Goal: Information Seeking & Learning: Find contact information

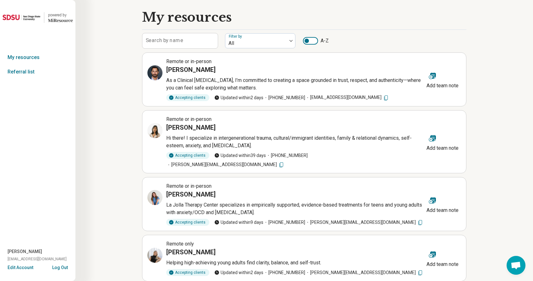
click at [175, 40] on label "Search by name" at bounding box center [164, 40] width 37 height 5
click at [175, 40] on input "Search by name" at bounding box center [179, 40] width 75 height 15
click at [167, 41] on input "Search by name" at bounding box center [179, 40] width 75 height 15
click at [30, 74] on link "Referral list" at bounding box center [37, 72] width 75 height 14
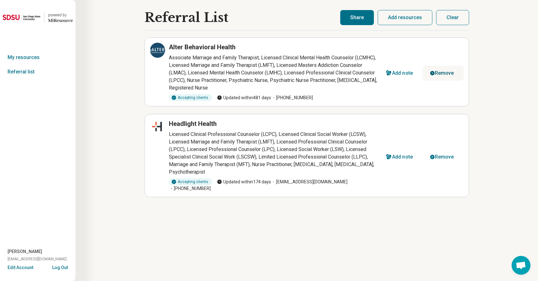
click at [430, 72] on icon "button" at bounding box center [432, 73] width 5 height 5
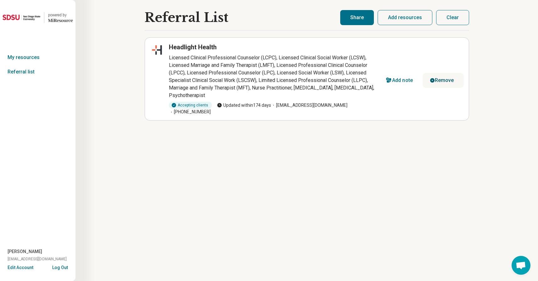
click at [436, 78] on div "Remove" at bounding box center [444, 80] width 19 height 5
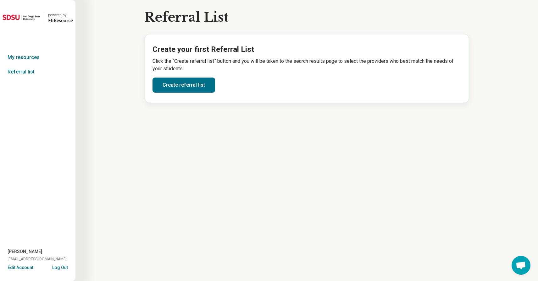
click at [150, 84] on div "Create your first Referral List Click the “Create referral list” button and you…" at bounding box center [307, 68] width 324 height 69
click at [160, 85] on link "Create referral list" at bounding box center [183, 85] width 63 height 15
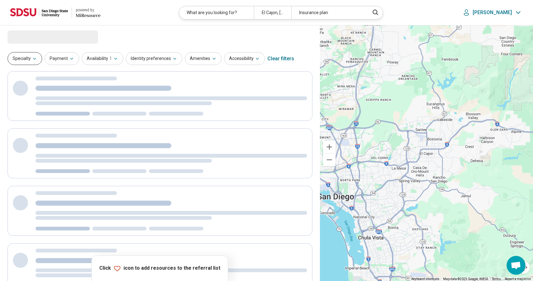
select select "***"
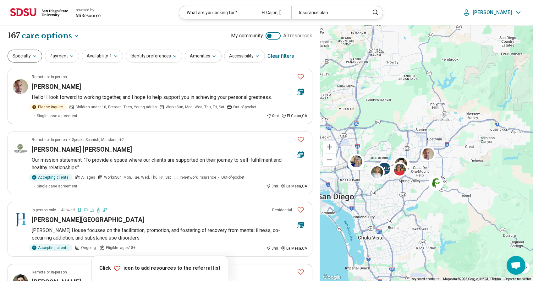
click at [18, 56] on button "Specialty" at bounding box center [25, 56] width 35 height 13
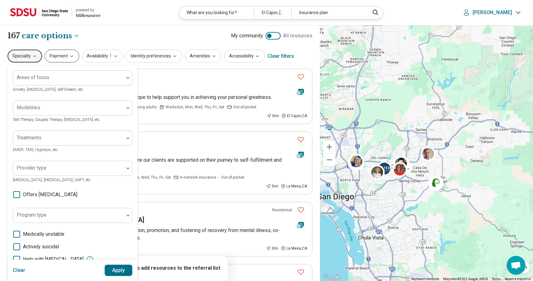
click at [56, 52] on button "Payment" at bounding box center [62, 56] width 35 height 13
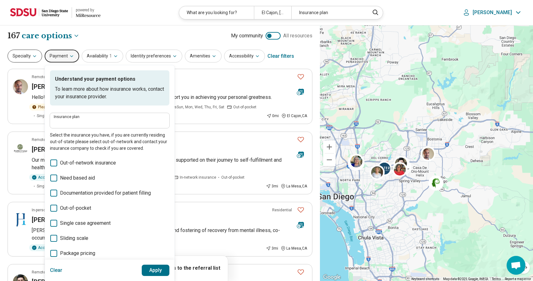
click at [28, 53] on button "Specialty" at bounding box center [25, 56] width 35 height 13
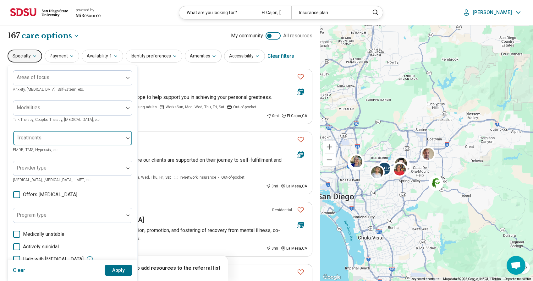
click at [79, 137] on div at bounding box center [69, 140] width 106 height 9
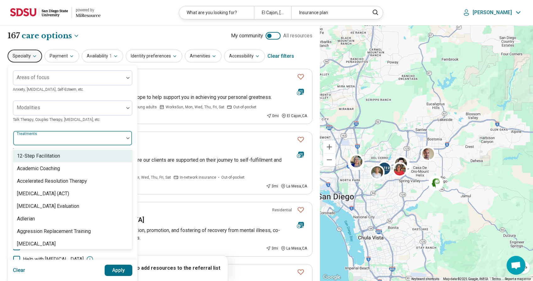
click at [79, 137] on div at bounding box center [69, 140] width 106 height 9
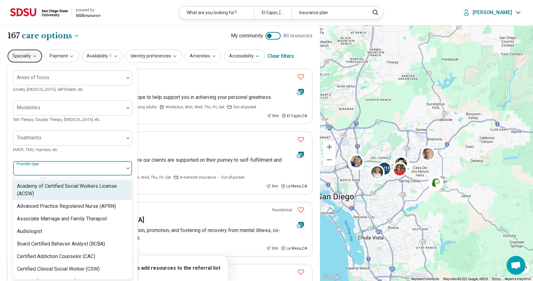
click at [63, 166] on div at bounding box center [68, 169] width 111 height 14
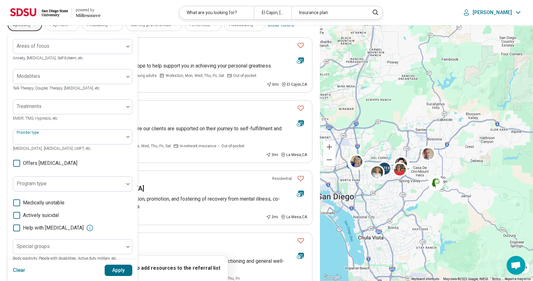
scroll to position [63, 0]
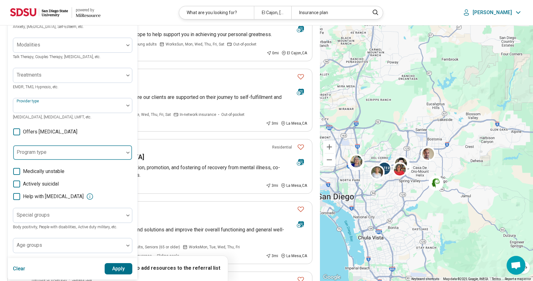
click at [68, 150] on div at bounding box center [68, 153] width 111 height 14
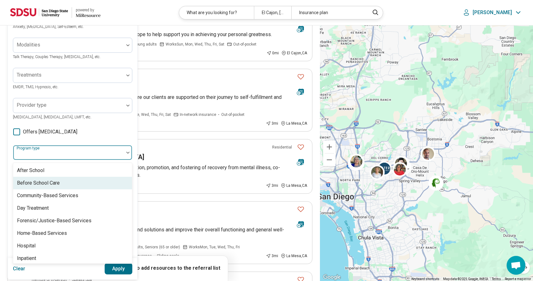
scroll to position [31, 0]
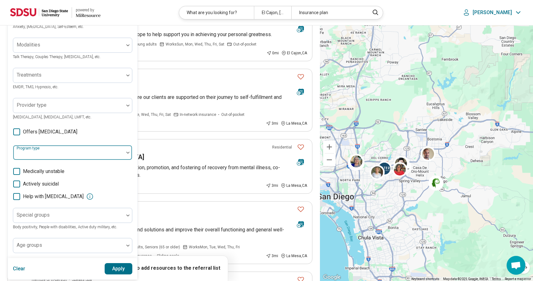
click at [63, 154] on div at bounding box center [69, 155] width 106 height 9
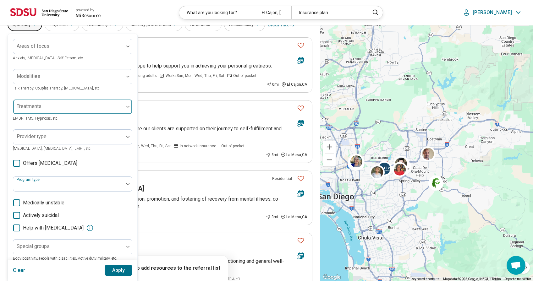
scroll to position [0, 0]
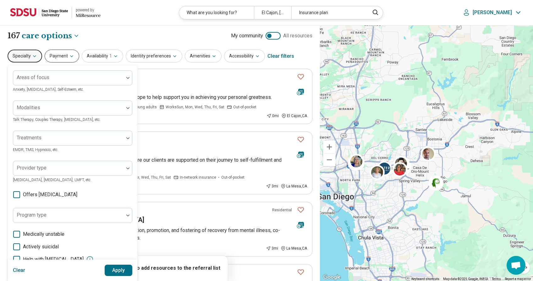
click at [58, 58] on button "Payment" at bounding box center [62, 56] width 35 height 13
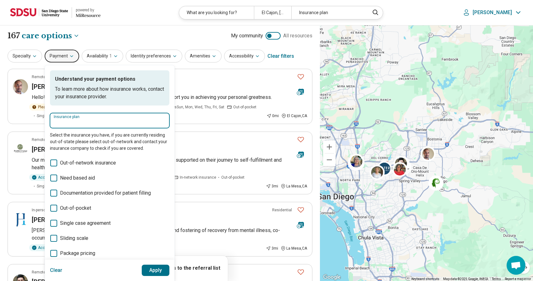
click at [89, 120] on input "Insurance plan" at bounding box center [110, 123] width 112 height 8
type input "*****"
click at [76, 136] on div "[PERSON_NAME]" at bounding box center [78, 140] width 56 height 13
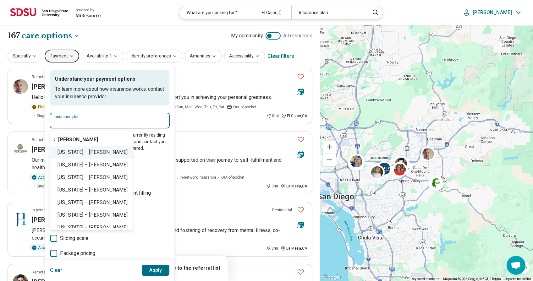
click at [91, 152] on div "[US_STATE] – [PERSON_NAME]" at bounding box center [91, 152] width 83 height 13
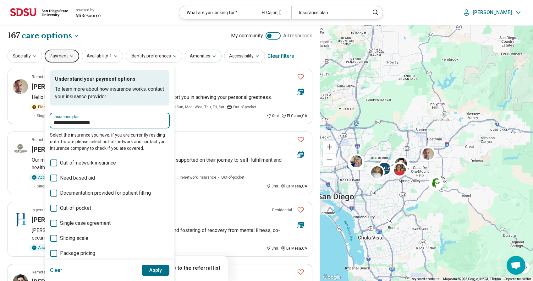
type input "**********"
click at [152, 270] on button "Apply" at bounding box center [156, 270] width 28 height 11
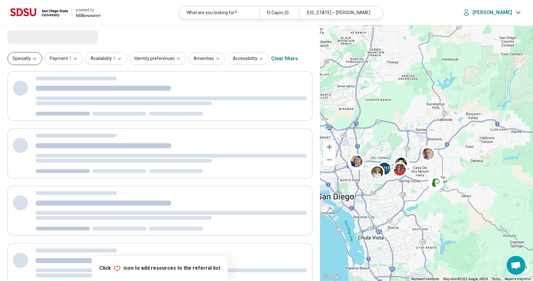
click at [27, 58] on button "Specialty" at bounding box center [25, 58] width 35 height 13
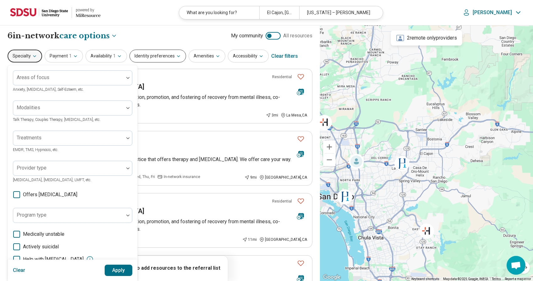
click at [162, 58] on button "Identity preferences" at bounding box center [157, 56] width 57 height 13
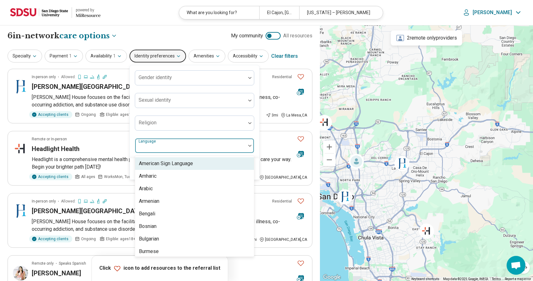
click at [161, 147] on div at bounding box center [191, 148] width 106 height 9
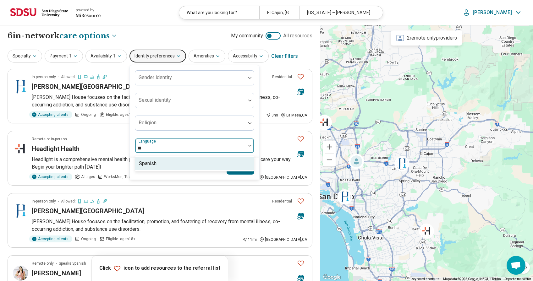
type input "***"
click at [162, 161] on div "Spanish" at bounding box center [194, 163] width 119 height 13
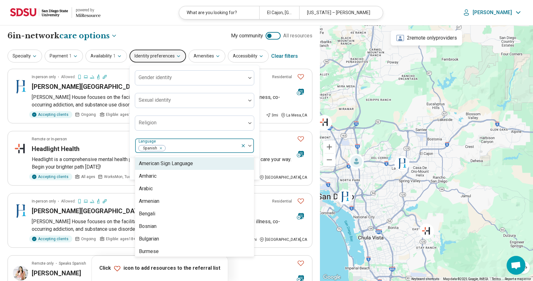
click at [179, 147] on div at bounding box center [202, 148] width 72 height 9
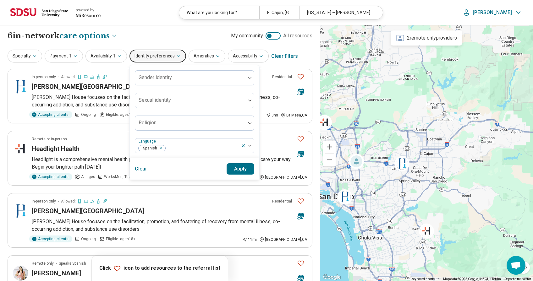
click at [246, 169] on button "Apply" at bounding box center [241, 168] width 28 height 11
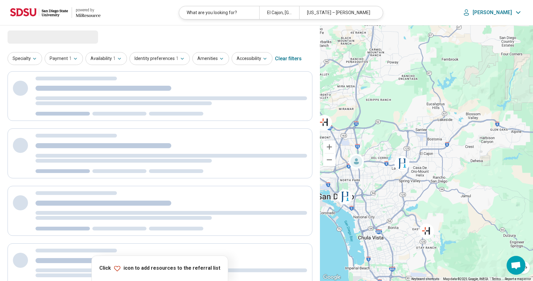
select select "***"
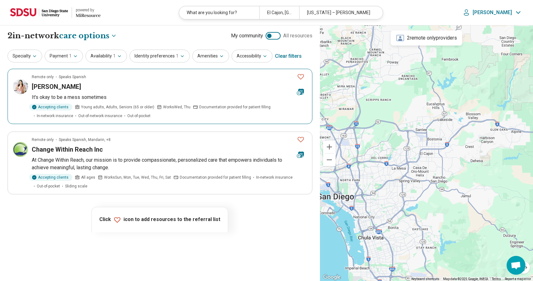
click at [65, 85] on h3 "[PERSON_NAME]" at bounding box center [56, 86] width 49 height 9
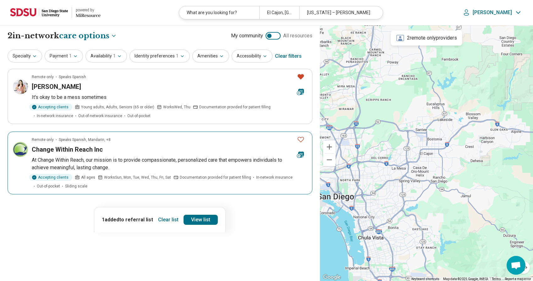
click at [61, 152] on h3 "Change Within Reach Inc" at bounding box center [67, 149] width 71 height 9
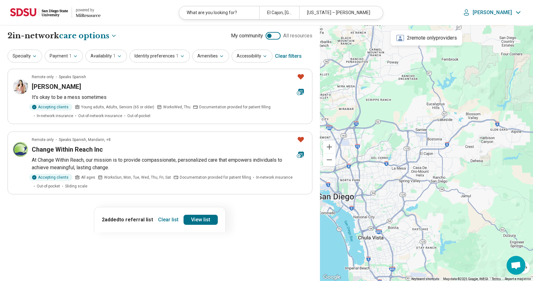
click at [91, 17] on icon at bounding box center [88, 15] width 25 height 3
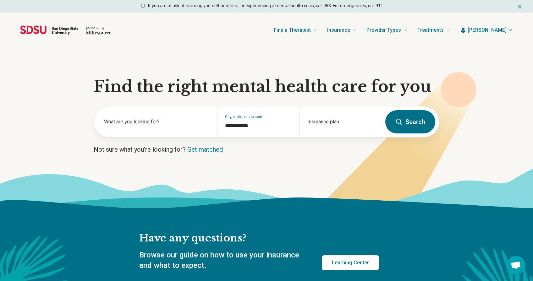
click at [28, 37] on div "powered by" at bounding box center [65, 30] width 91 height 20
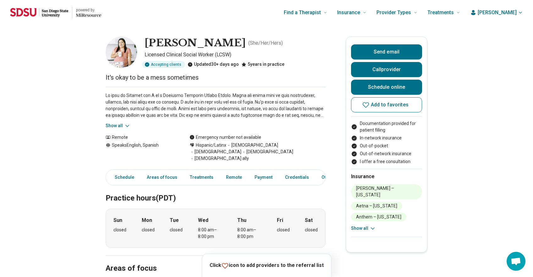
click at [229, 266] on icon at bounding box center [225, 266] width 8 height 8
click at [229, 265] on icon at bounding box center [225, 266] width 8 height 8
click at [379, 108] on button "Add to favorites" at bounding box center [386, 104] width 71 height 15
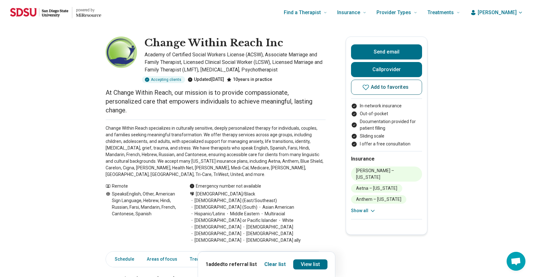
click at [370, 88] on icon at bounding box center [366, 87] width 8 height 8
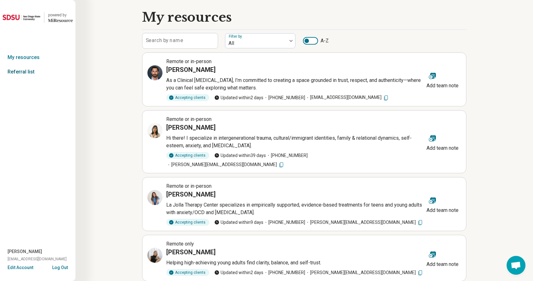
click at [28, 69] on link "Referral list" at bounding box center [37, 72] width 75 height 14
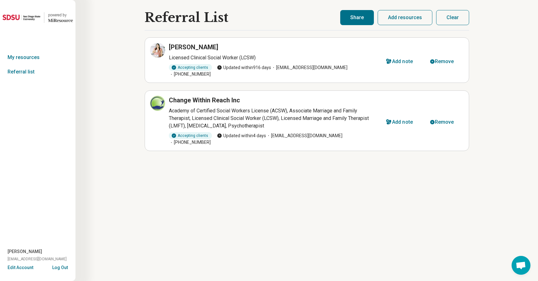
click at [363, 21] on button "Share" at bounding box center [357, 17] width 34 height 15
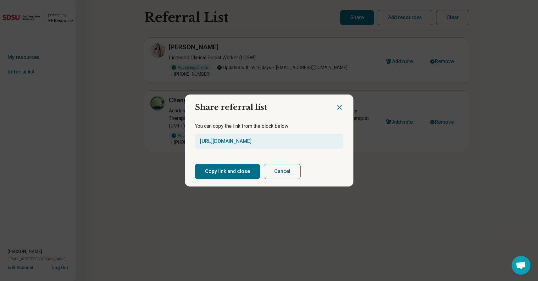
click at [243, 175] on button "Copy link and close" at bounding box center [227, 171] width 65 height 15
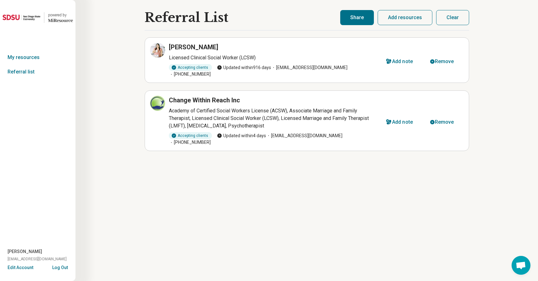
click at [43, 134] on div "powered by Miresource logo My resources Referral list natalie Benjamin nbenjami…" at bounding box center [37, 140] width 75 height 281
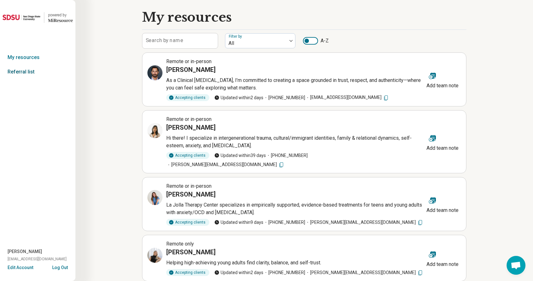
click at [37, 70] on link "Referral list" at bounding box center [37, 72] width 75 height 14
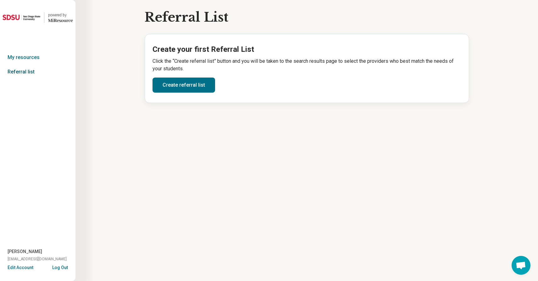
click at [23, 74] on link "Referral list" at bounding box center [37, 72] width 75 height 14
click at [25, 71] on link "Referral list" at bounding box center [37, 72] width 75 height 14
click at [24, 52] on link "My resources" at bounding box center [37, 57] width 75 height 14
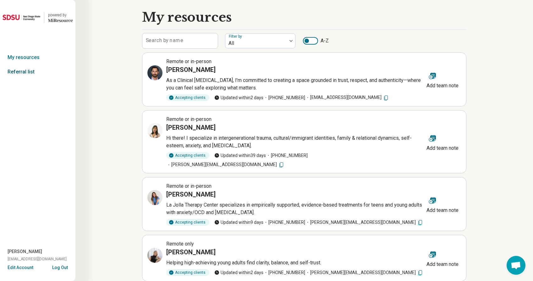
click at [17, 68] on link "Referral list" at bounding box center [37, 72] width 75 height 14
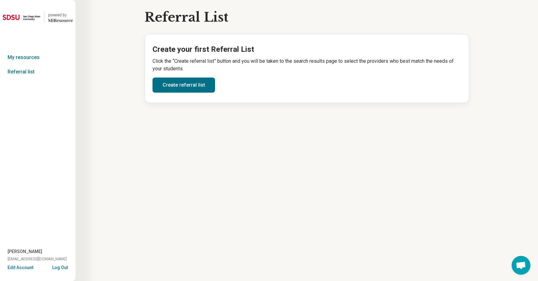
click at [17, 68] on link "Referral list" at bounding box center [37, 72] width 75 height 14
click at [176, 88] on link "Create referral list" at bounding box center [183, 85] width 63 height 15
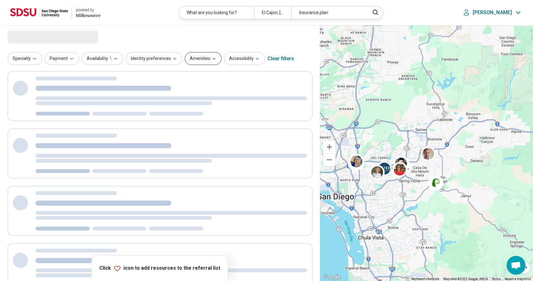
select select "***"
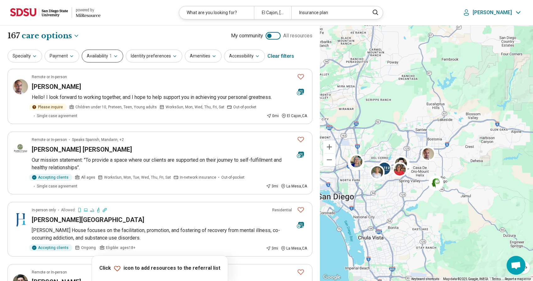
click at [90, 59] on button "Availability 1" at bounding box center [102, 56] width 41 height 13
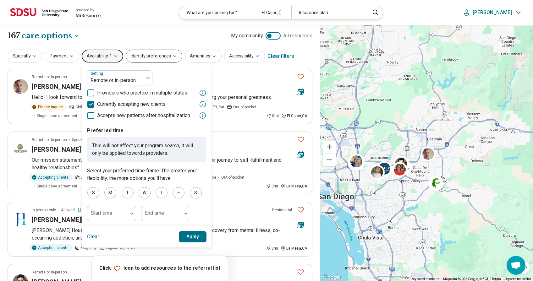
click at [146, 58] on button "Identity preferences" at bounding box center [154, 56] width 57 height 13
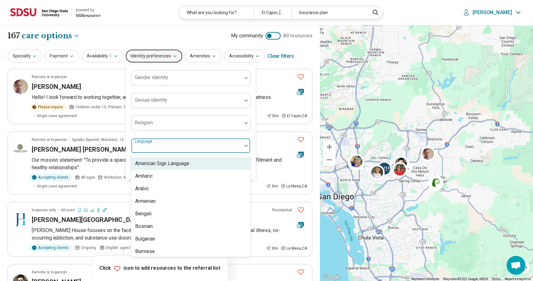
click at [161, 151] on div at bounding box center [187, 148] width 106 height 9
type input "**"
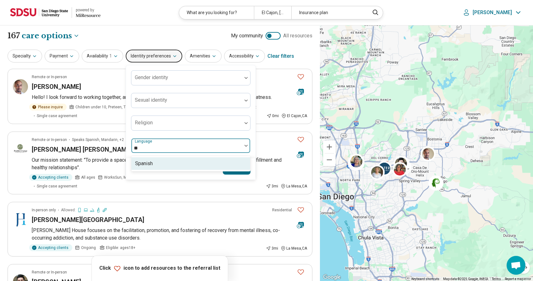
click at [157, 163] on div "Spanish" at bounding box center [190, 163] width 119 height 13
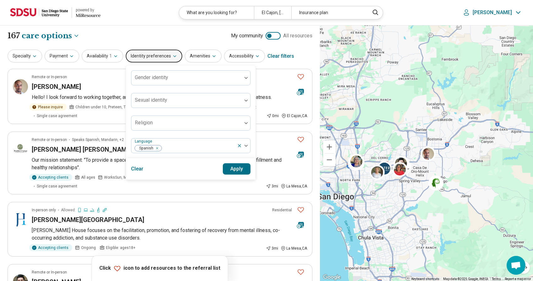
click at [252, 174] on div "Clear Apply" at bounding box center [190, 168] width 129 height 21
click at [235, 169] on button "Apply" at bounding box center [237, 168] width 28 height 11
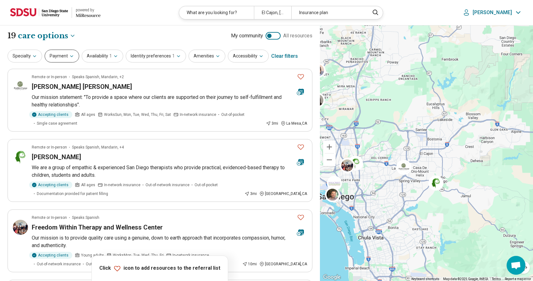
click at [57, 55] on button "Payment" at bounding box center [62, 56] width 35 height 13
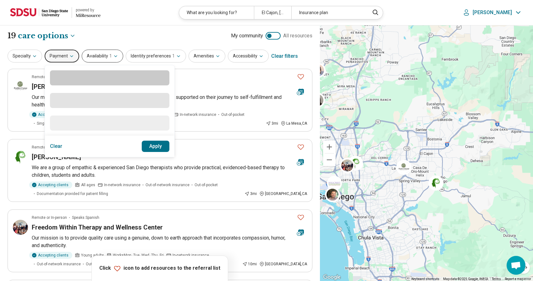
click at [93, 57] on button "Availability 1" at bounding box center [102, 56] width 41 height 13
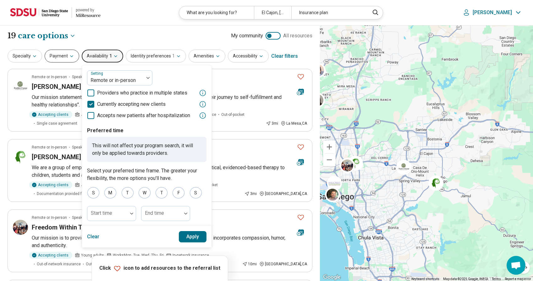
click at [62, 57] on button "Payment" at bounding box center [62, 56] width 35 height 13
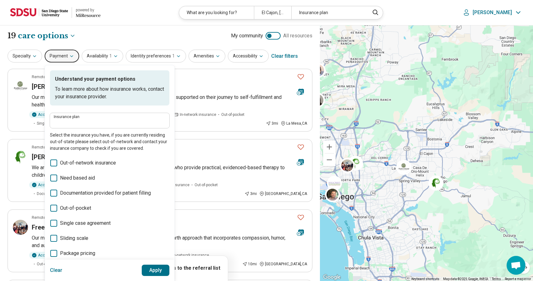
scroll to position [31, 0]
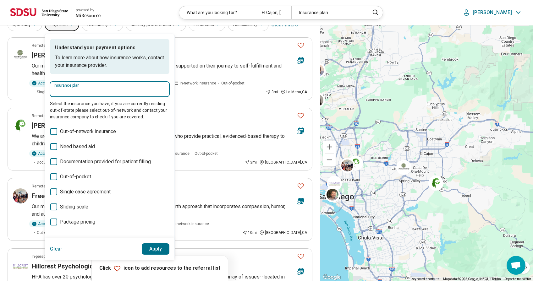
click at [71, 91] on input "Insurance plan" at bounding box center [110, 92] width 112 height 8
type input "*"
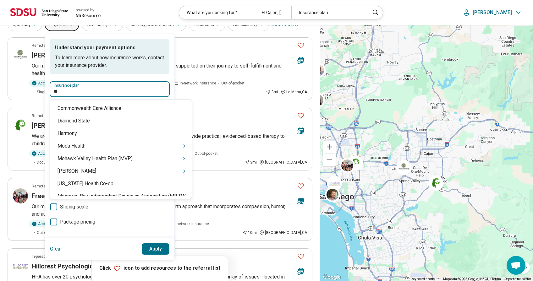
type input "***"
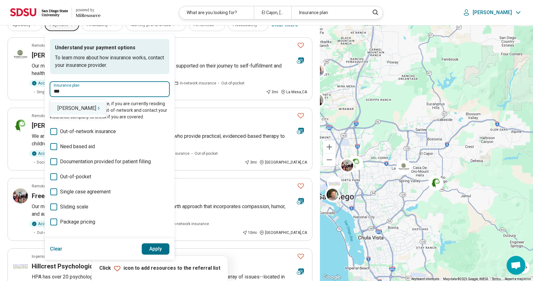
click at [66, 110] on div "[PERSON_NAME]" at bounding box center [78, 108] width 56 height 13
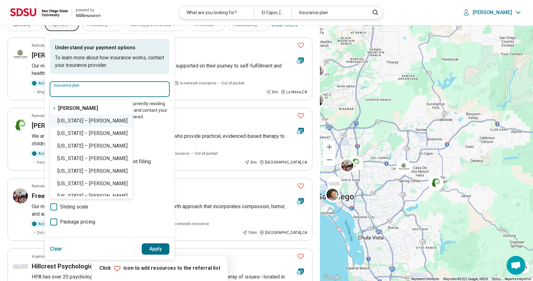
click at [72, 118] on div "California – Molina" at bounding box center [91, 121] width 83 height 13
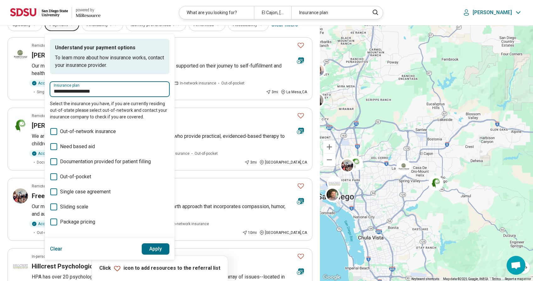
type input "**********"
click at [155, 250] on button "Apply" at bounding box center [156, 249] width 28 height 11
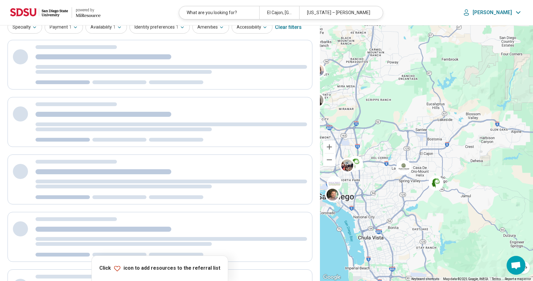
scroll to position [0, 0]
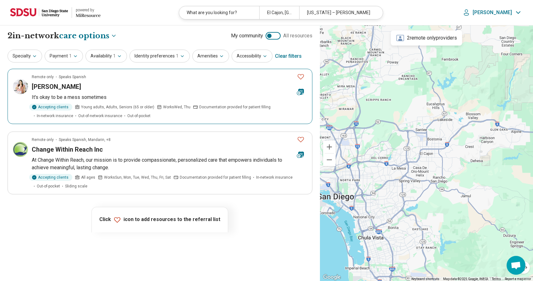
click at [60, 79] on span "Speaks Spanish" at bounding box center [72, 77] width 27 height 6
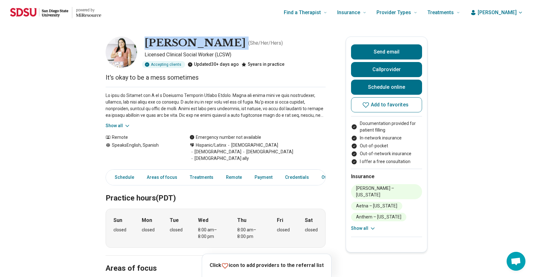
drag, startPoint x: 147, startPoint y: 45, endPoint x: 266, endPoint y: 42, distance: 118.2
click at [266, 42] on div "[PERSON_NAME] ( She/Her/Hers )" at bounding box center [235, 42] width 181 height 13
copy h1 "[PERSON_NAME]"
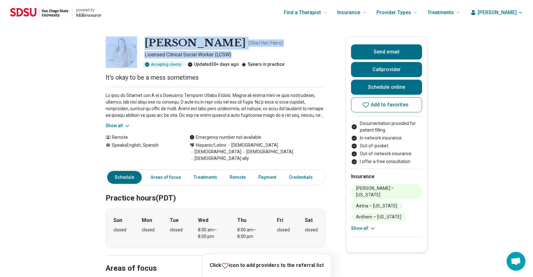
drag, startPoint x: 238, startPoint y: 56, endPoint x: 142, endPoint y: 46, distance: 96.1
click at [142, 46] on div "[PERSON_NAME] ( She/Her/Hers ) Licensed Clinical Social Worker (LCSW) Accepting…" at bounding box center [216, 51] width 220 height 31
copy div "[PERSON_NAME] ( She/Her/Hers ) Licensed Clinical Social Worker (LCSW)"
